Goal: Transaction & Acquisition: Purchase product/service

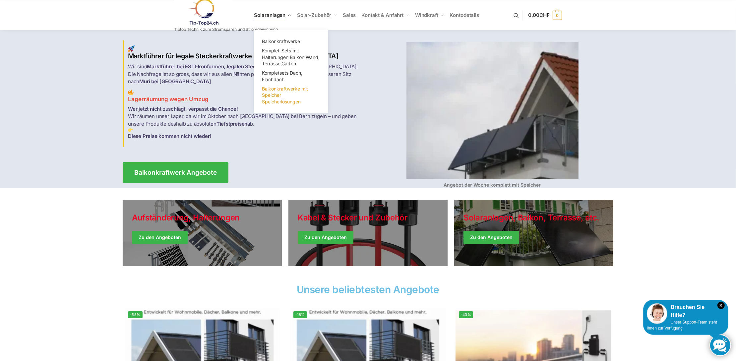
click at [277, 90] on span "Balkonkraftwerke mit Speicher Speicherlösungen" at bounding box center [285, 95] width 46 height 19
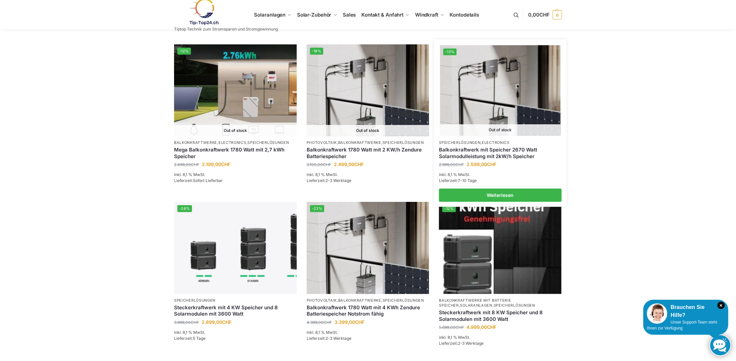
scroll to position [530, 0]
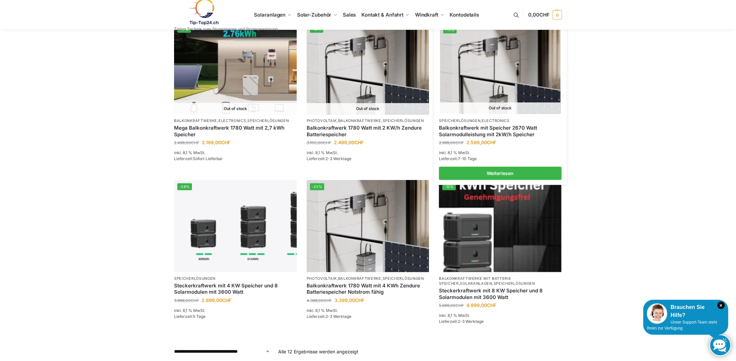
click at [490, 129] on link "Balkonkraftwerk mit Speicher 2670 Watt Solarmodulleistung mit 2kW/h Speicher" at bounding box center [500, 131] width 123 height 13
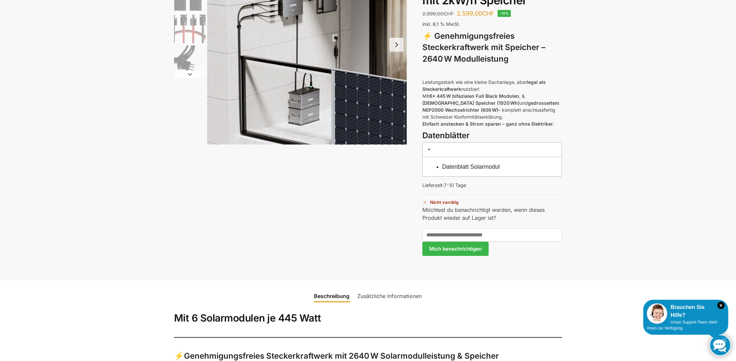
scroll to position [99, 0]
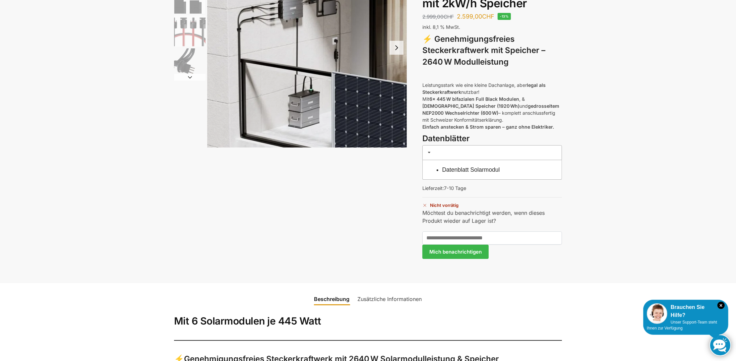
click at [466, 169] on link "Datenblatt Solarmodul" at bounding box center [471, 169] width 58 height 7
